Goal: Find specific page/section: Find specific page/section

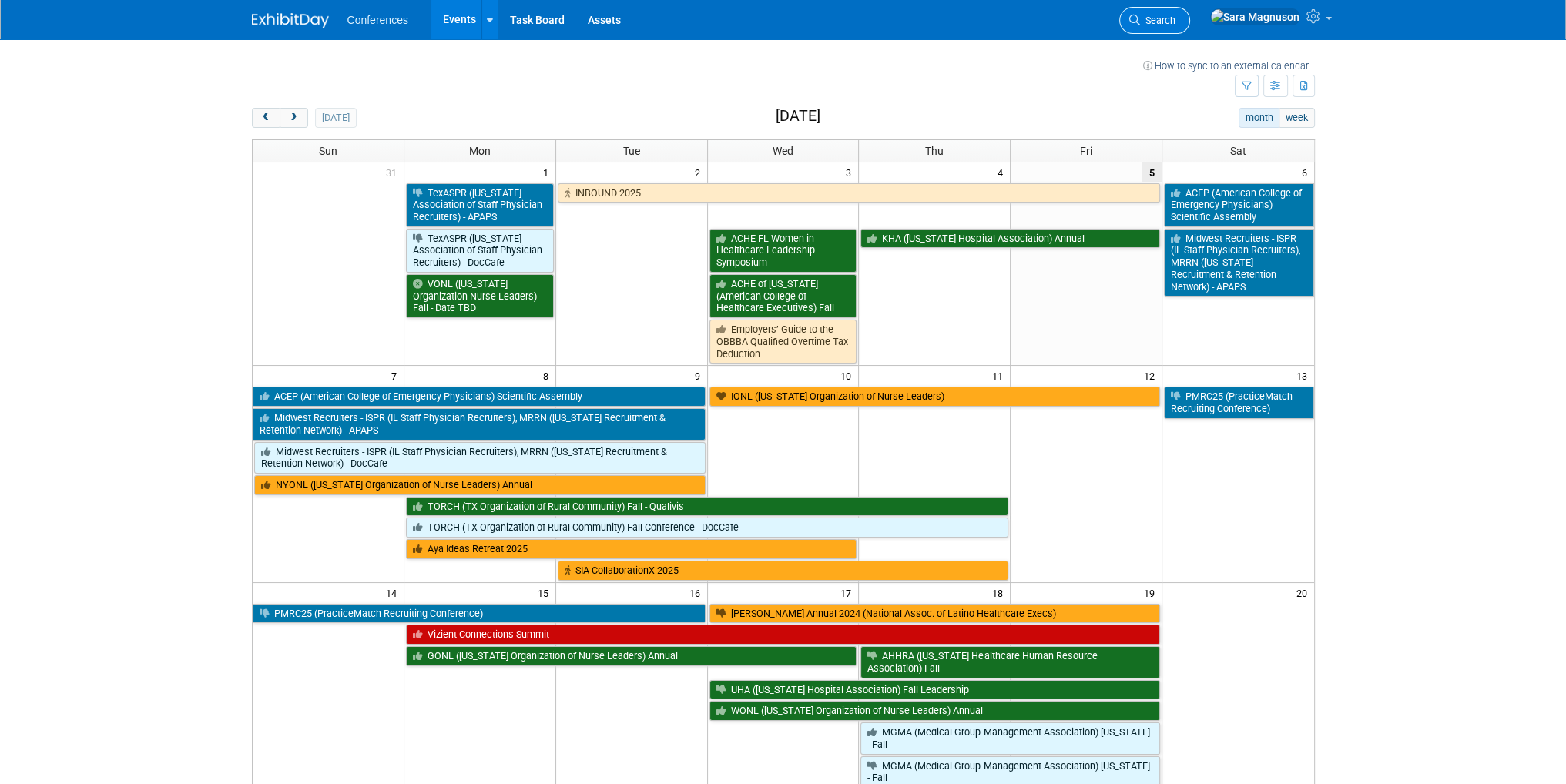
click at [1140, 25] on icon at bounding box center [1134, 19] width 10 height 10
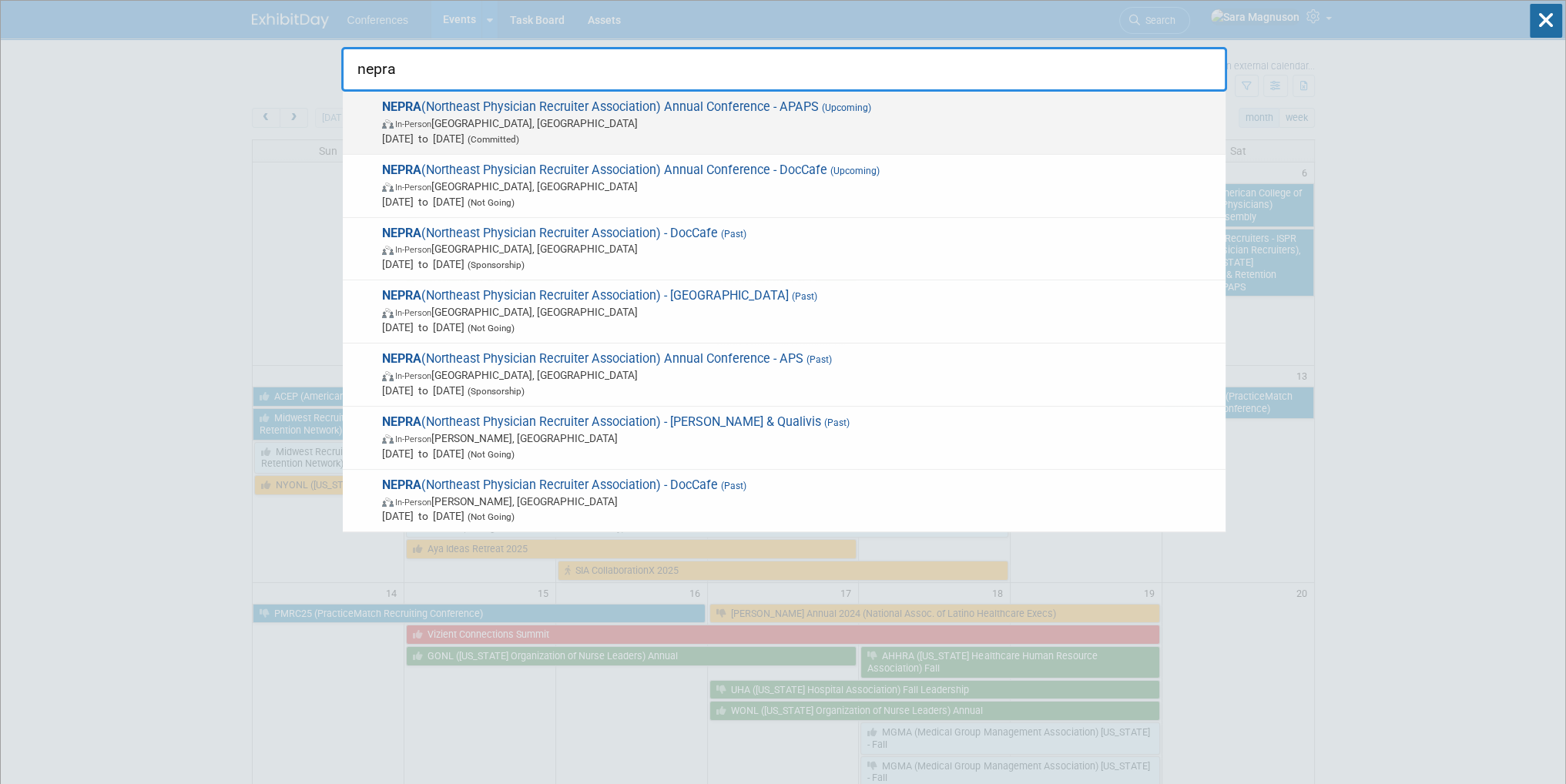
type input "nepra"
click at [750, 123] on span "In-Person Portland, ME" at bounding box center [800, 123] width 836 height 15
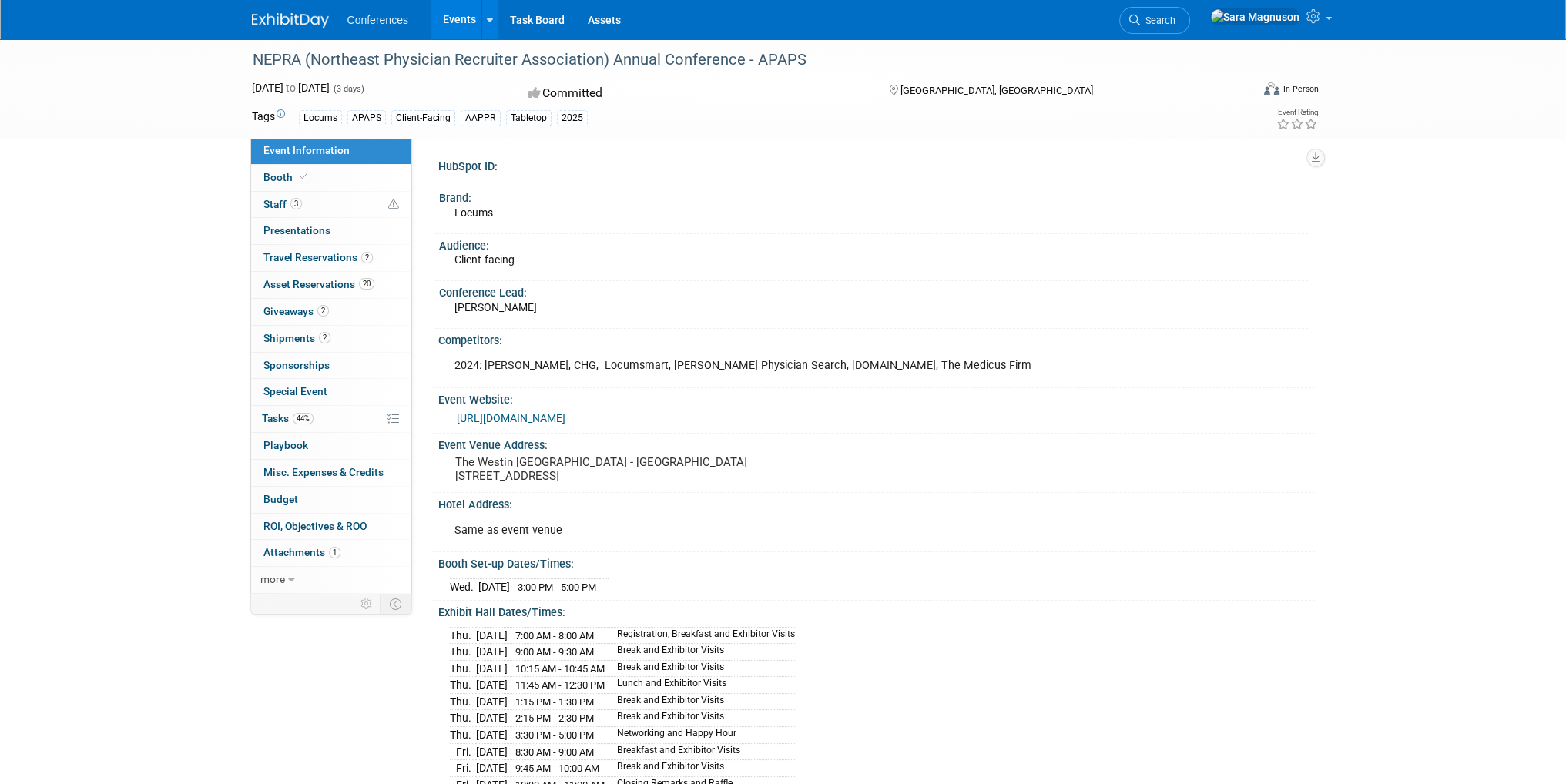
click at [81, 220] on div "NEPRA (Northeast Physician Recruiter Association) Annual Conference - APAPS [DA…" at bounding box center [783, 578] width 1566 height 1080
drag, startPoint x: 577, startPoint y: 247, endPoint x: 565, endPoint y: 100, distance: 147.5
click at [577, 247] on div "Audience:" at bounding box center [873, 244] width 869 height 19
click at [1176, 25] on span "Search" at bounding box center [1158, 20] width 35 height 11
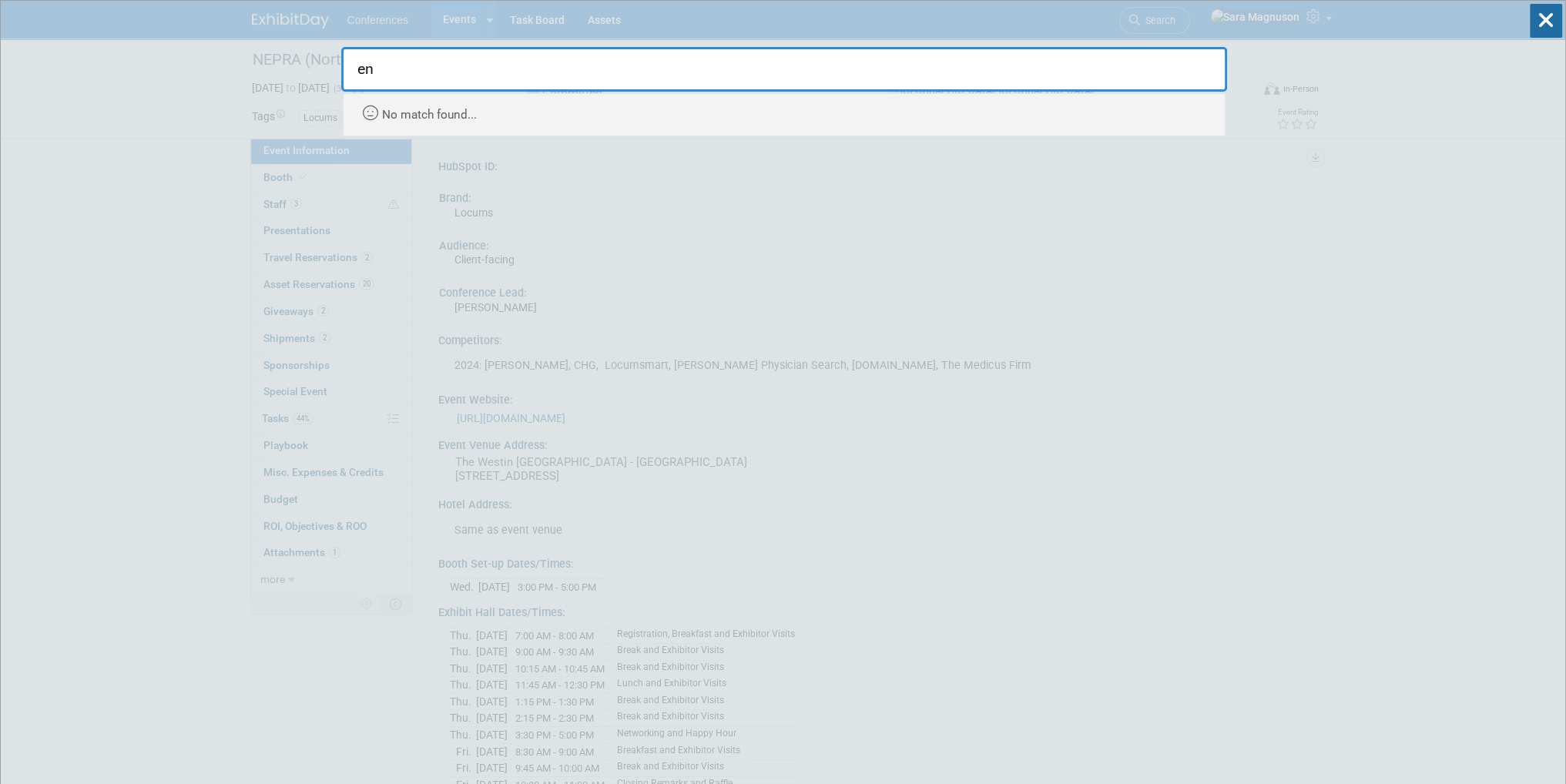
type input "e"
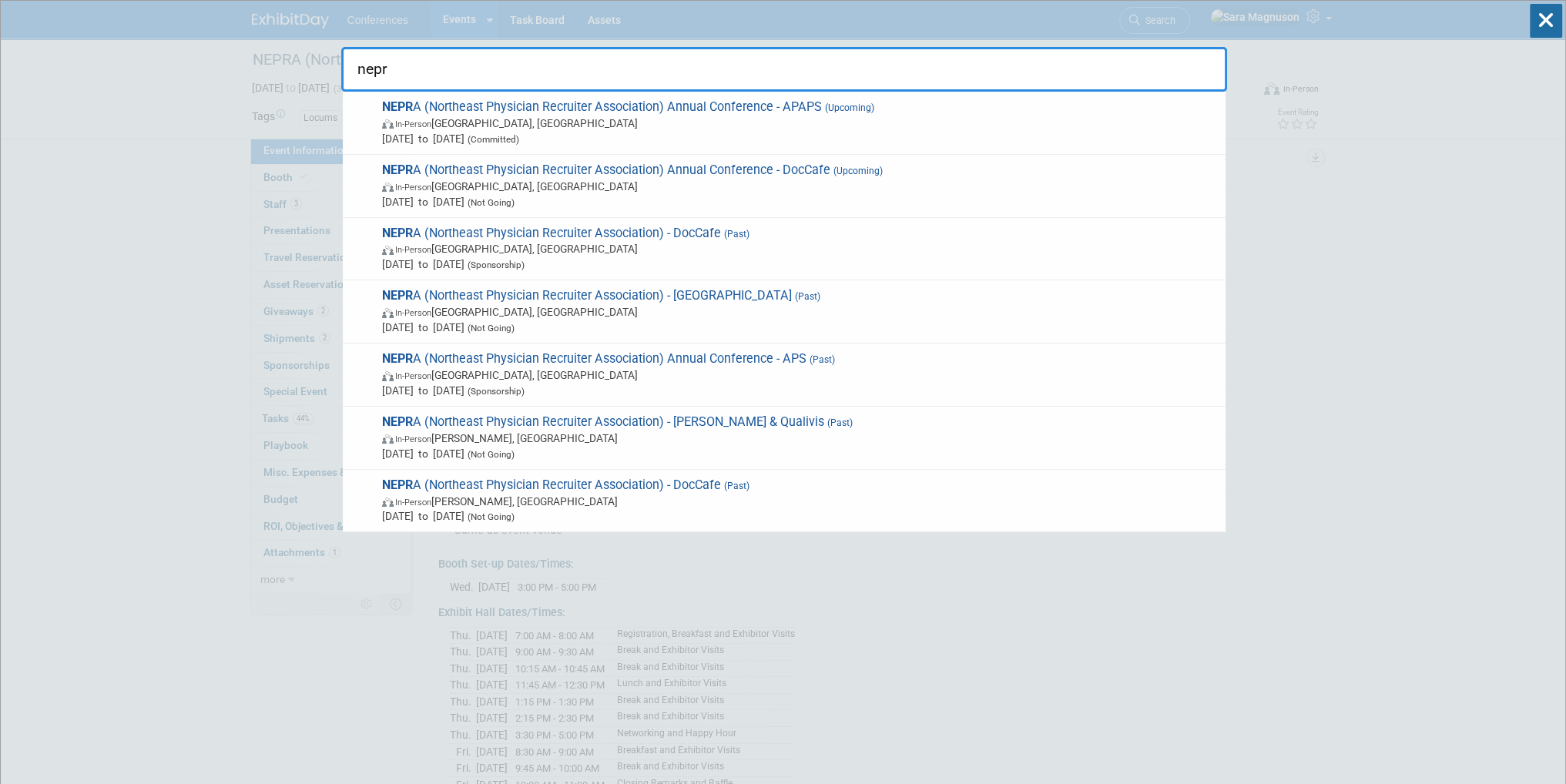
type input "nepra"
